Goal: Task Accomplishment & Management: Manage account settings

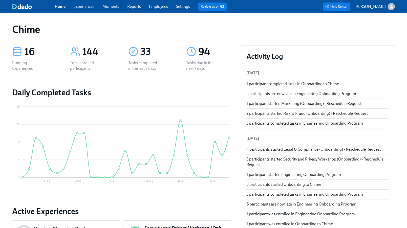
click at [84, 9] on link "Experiences" at bounding box center [84, 6] width 21 height 5
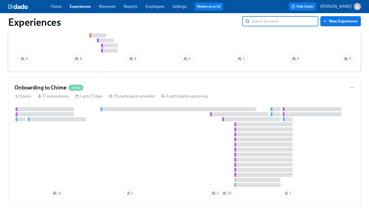
scroll to position [71, 0]
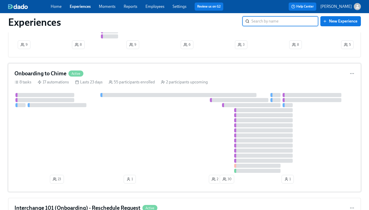
click at [134, 105] on div at bounding box center [184, 133] width 340 height 80
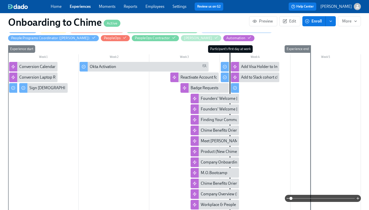
scroll to position [174, 0]
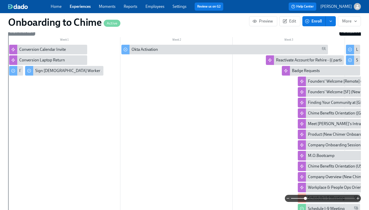
drag, startPoint x: 293, startPoint y: 200, endPoint x: 305, endPoint y: 199, distance: 12.2
click at [305, 199] on span at bounding box center [305, 198] width 3 height 3
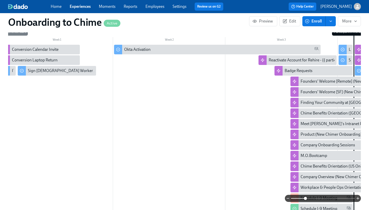
scroll to position [0, 97]
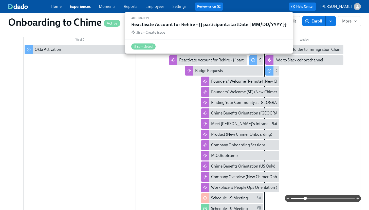
click at [217, 59] on div "Reactivate Account for Rehire - {{ participant.startDate | MM/DD/YYYY }}" at bounding box center [241, 60] width 124 height 6
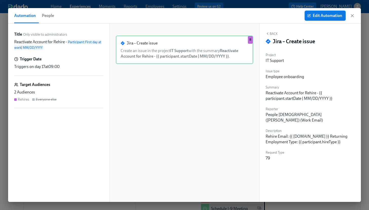
click at [318, 18] on button "Edit Automation" at bounding box center [324, 16] width 41 height 10
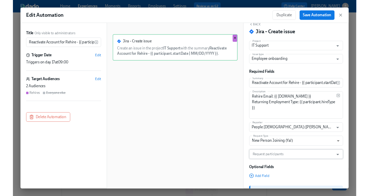
scroll to position [14, 0]
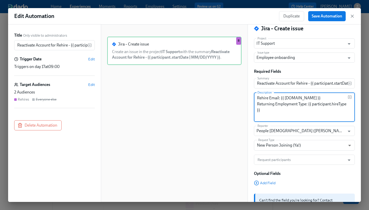
click at [332, 104] on textarea "Rehire Email: {{ [DOMAIN_NAME] }} Returning Employment Type: {{ participant.hir…" at bounding box center [302, 107] width 91 height 24
drag, startPoint x: 346, startPoint y: 105, endPoint x: 339, endPoint y: 105, distance: 7.6
click at [339, 105] on textarea "Rehire Email: {{ [DOMAIN_NAME] }} Returning Employment Type: {{ participant.hir…" at bounding box center [302, 107] width 91 height 24
type textarea "Rehire Email: {{ [DOMAIN_NAME] }} Returning Employment Type: {{ participant.hir…"
click at [332, 16] on span "Save Automation" at bounding box center [326, 16] width 30 height 5
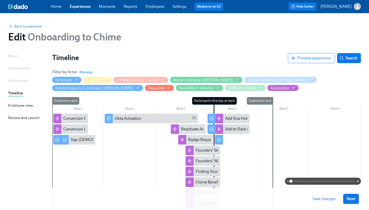
click at [324, 199] on span "Save changes" at bounding box center [323, 199] width 23 height 5
